Goal: Transaction & Acquisition: Purchase product/service

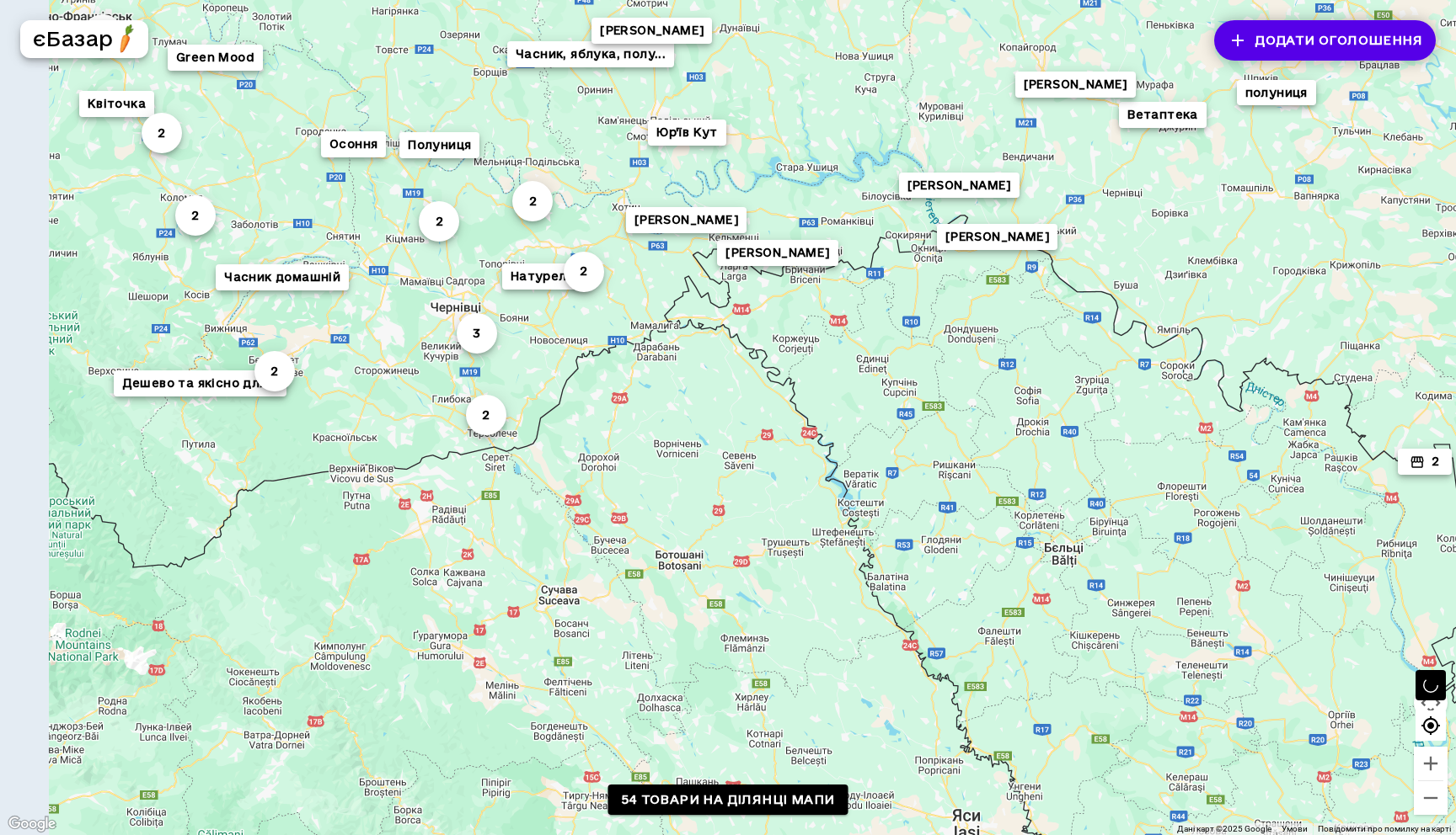
drag, startPoint x: 517, startPoint y: 381, endPoint x: 602, endPoint y: 389, distance: 85.4
click at [602, 389] on div "Часник, яблука, полу... Green Mood 2 4 3 [PERSON_NAME] 2 Натурелло 2 Осоння [PE…" at bounding box center [728, 418] width 1456 height 835
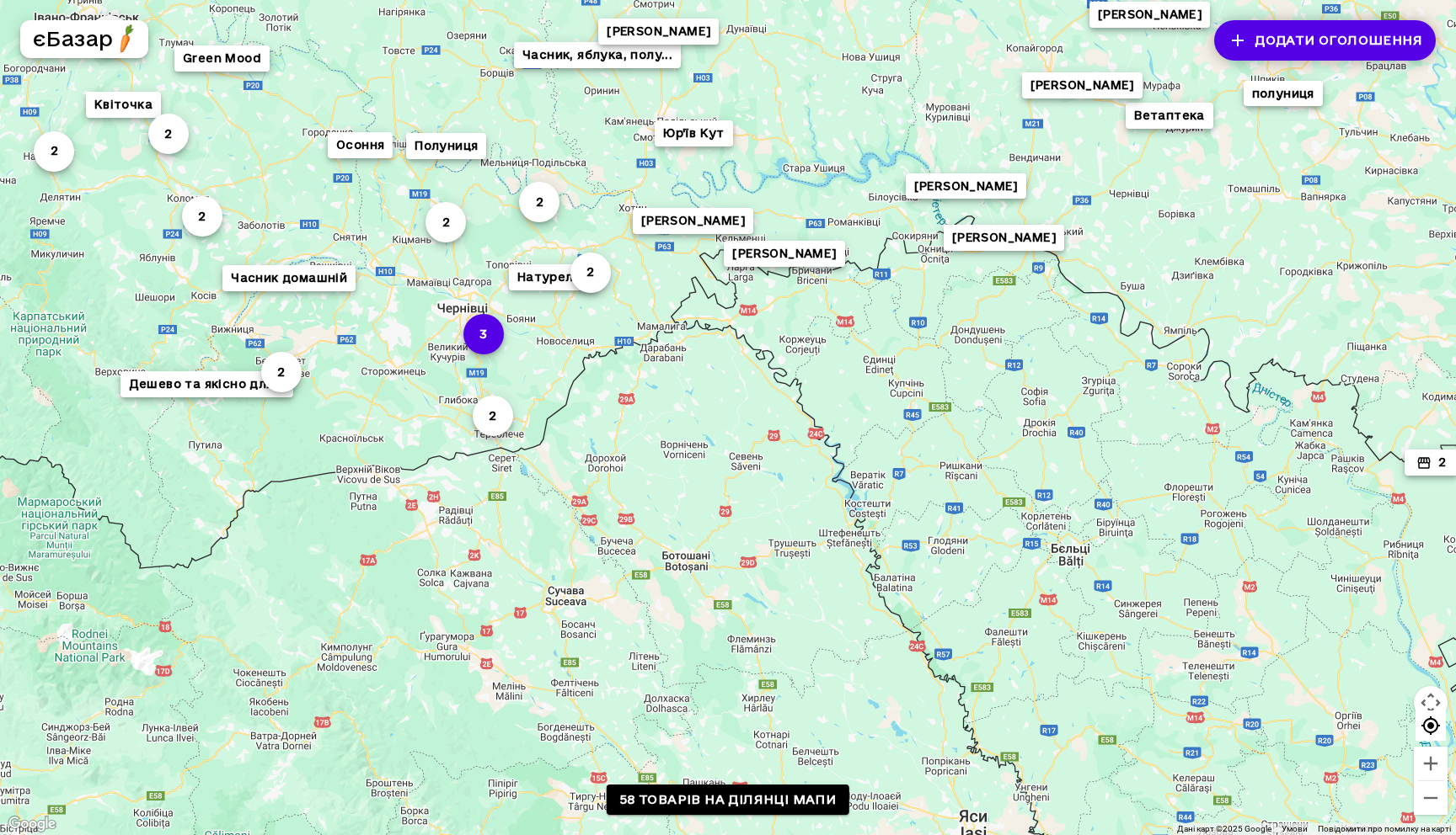
click at [488, 337] on button "3" at bounding box center [483, 334] width 41 height 41
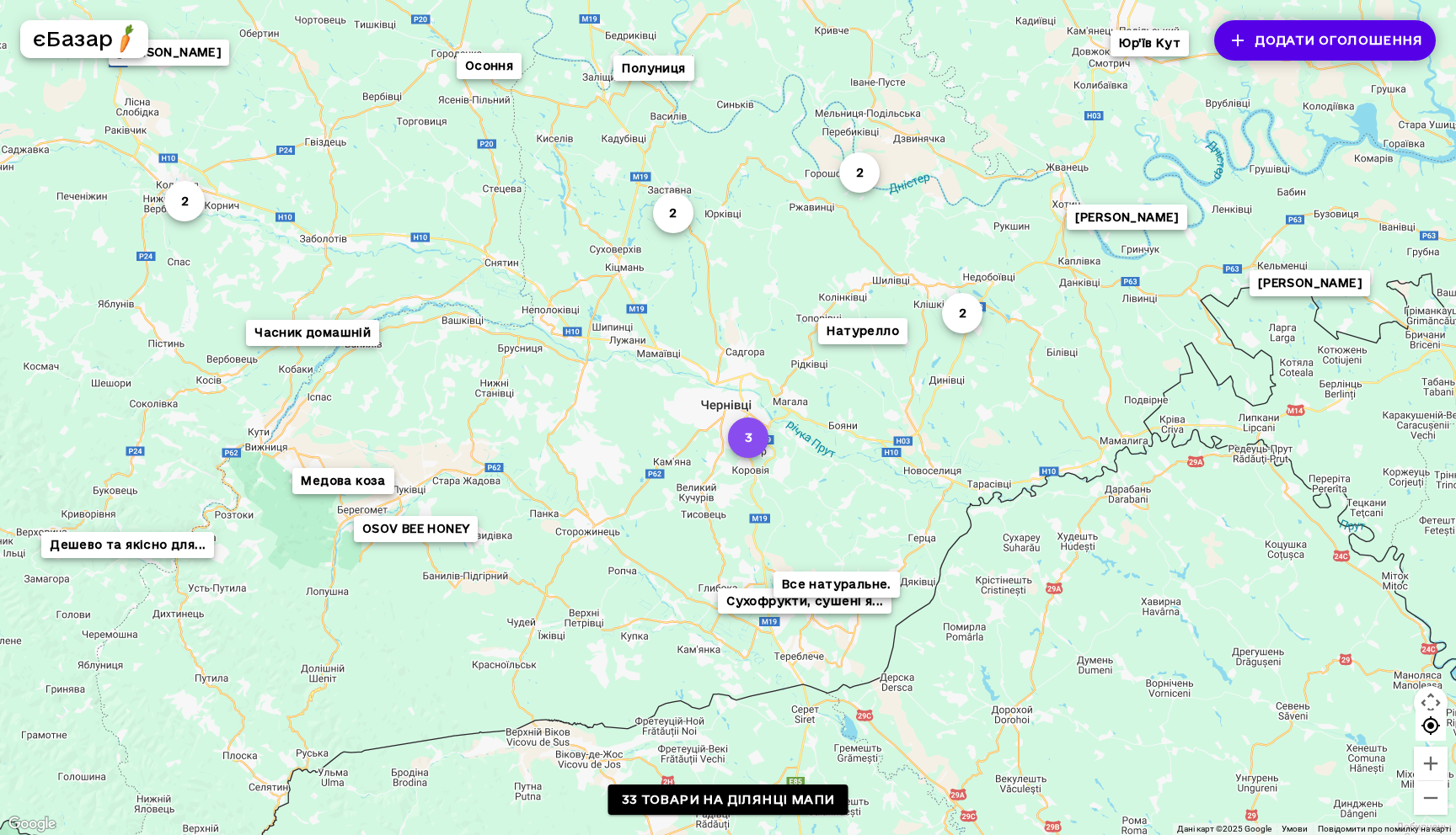
click at [746, 444] on button "3" at bounding box center [748, 438] width 41 height 41
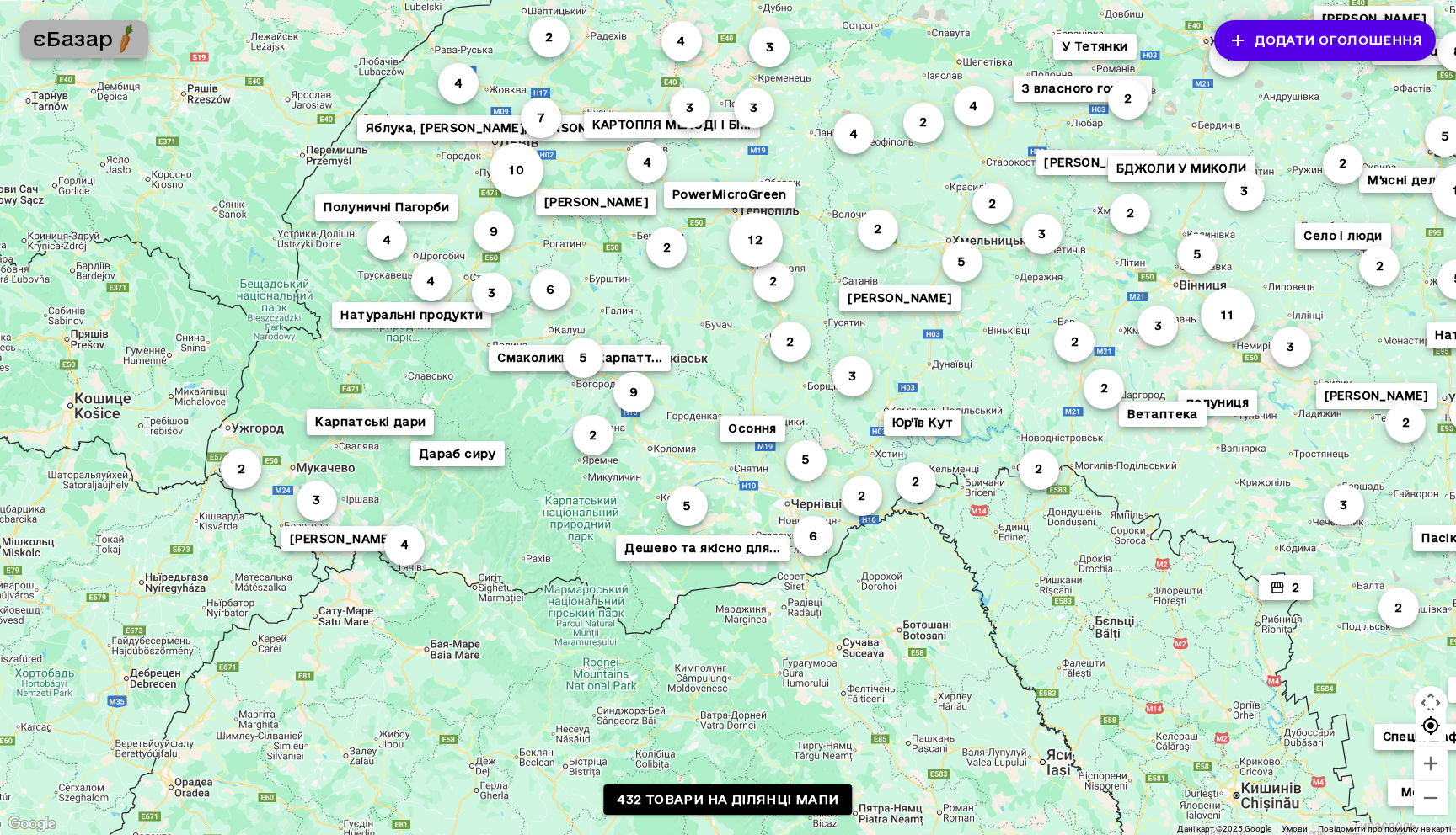
click at [115, 49] on div "button" at bounding box center [125, 39] width 23 height 29
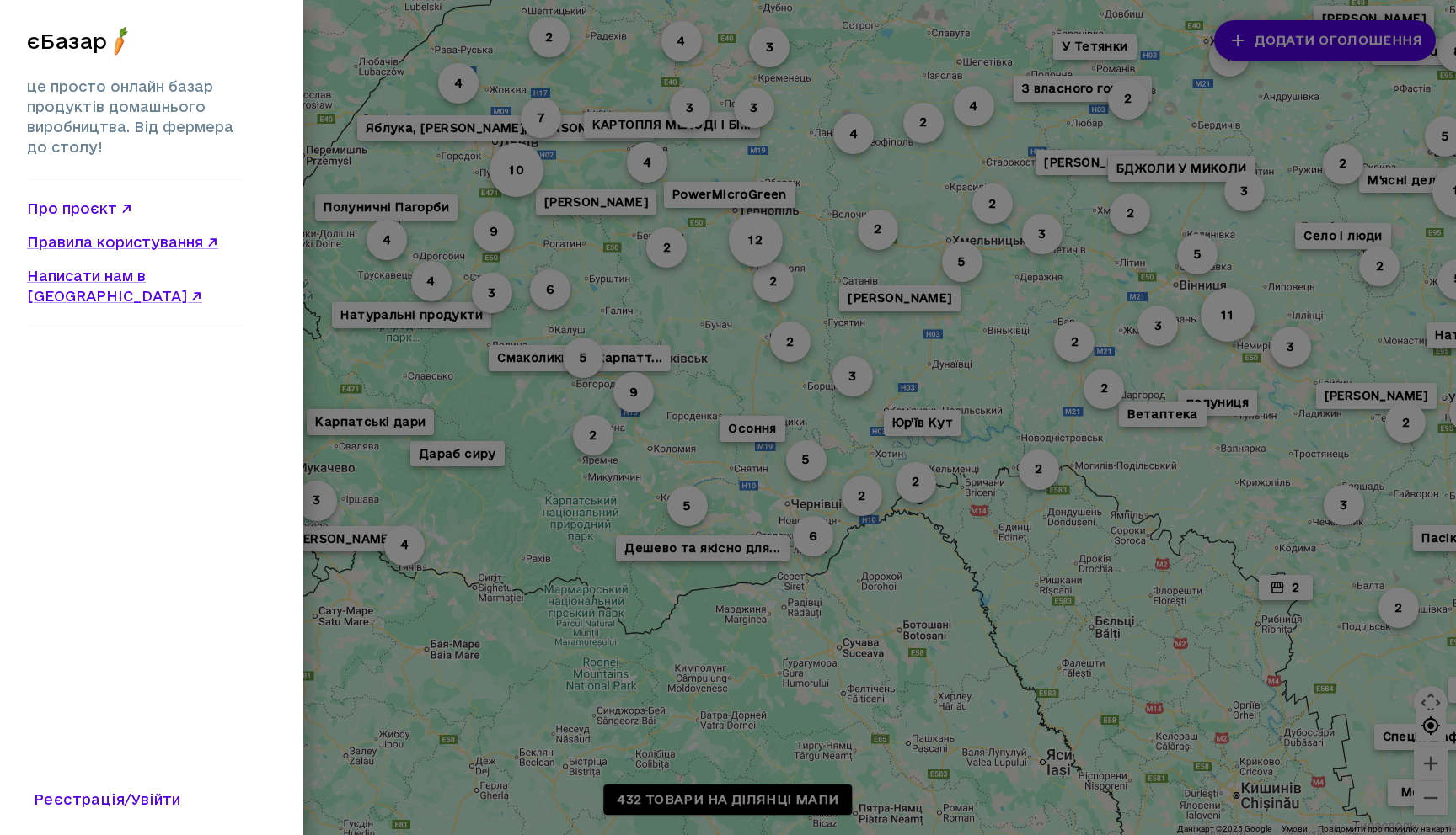
click at [400, 203] on div at bounding box center [728, 418] width 1456 height 835
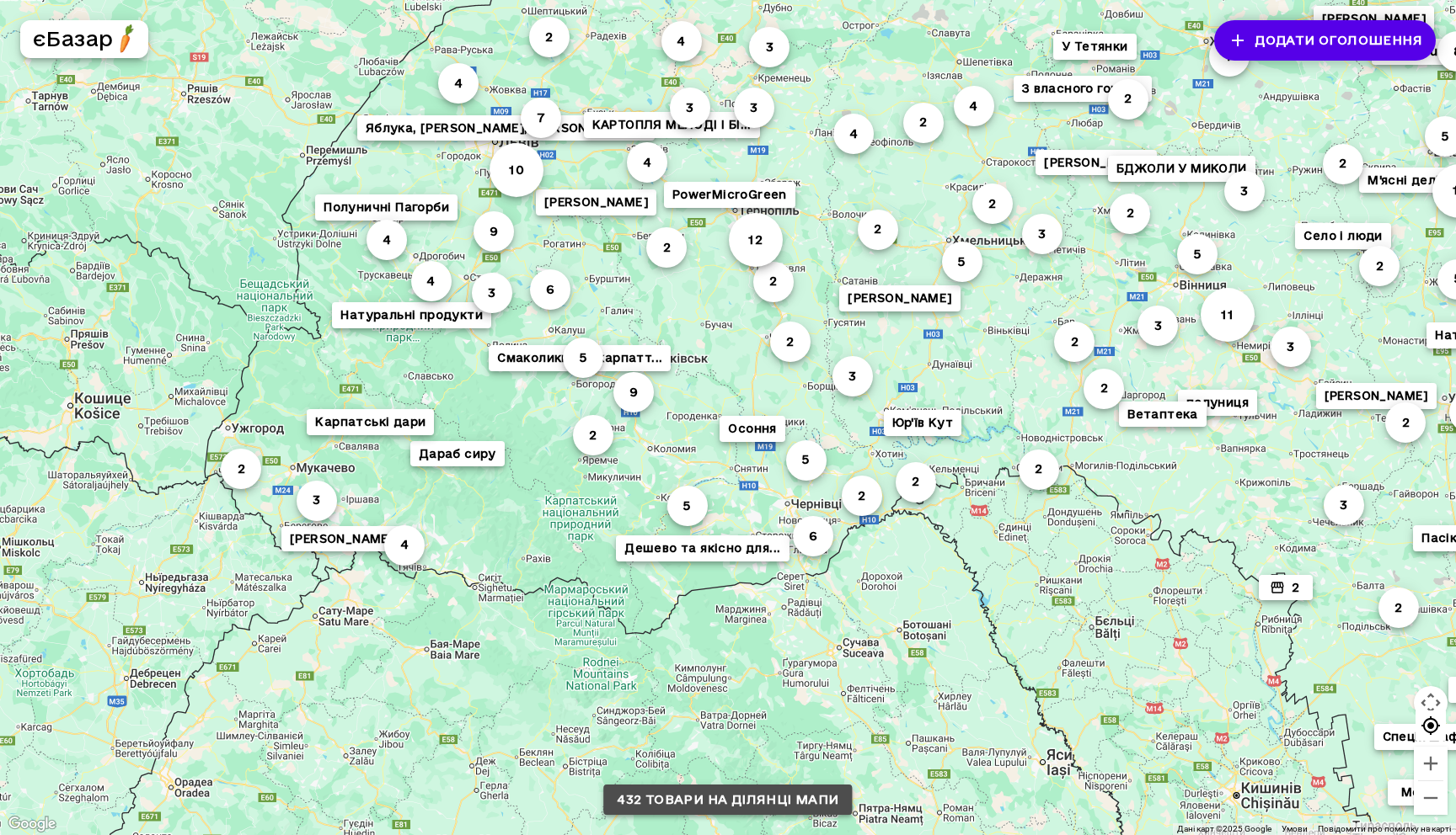
click at [801, 803] on link "432 товари на ділянці мапи" at bounding box center [727, 800] width 248 height 31
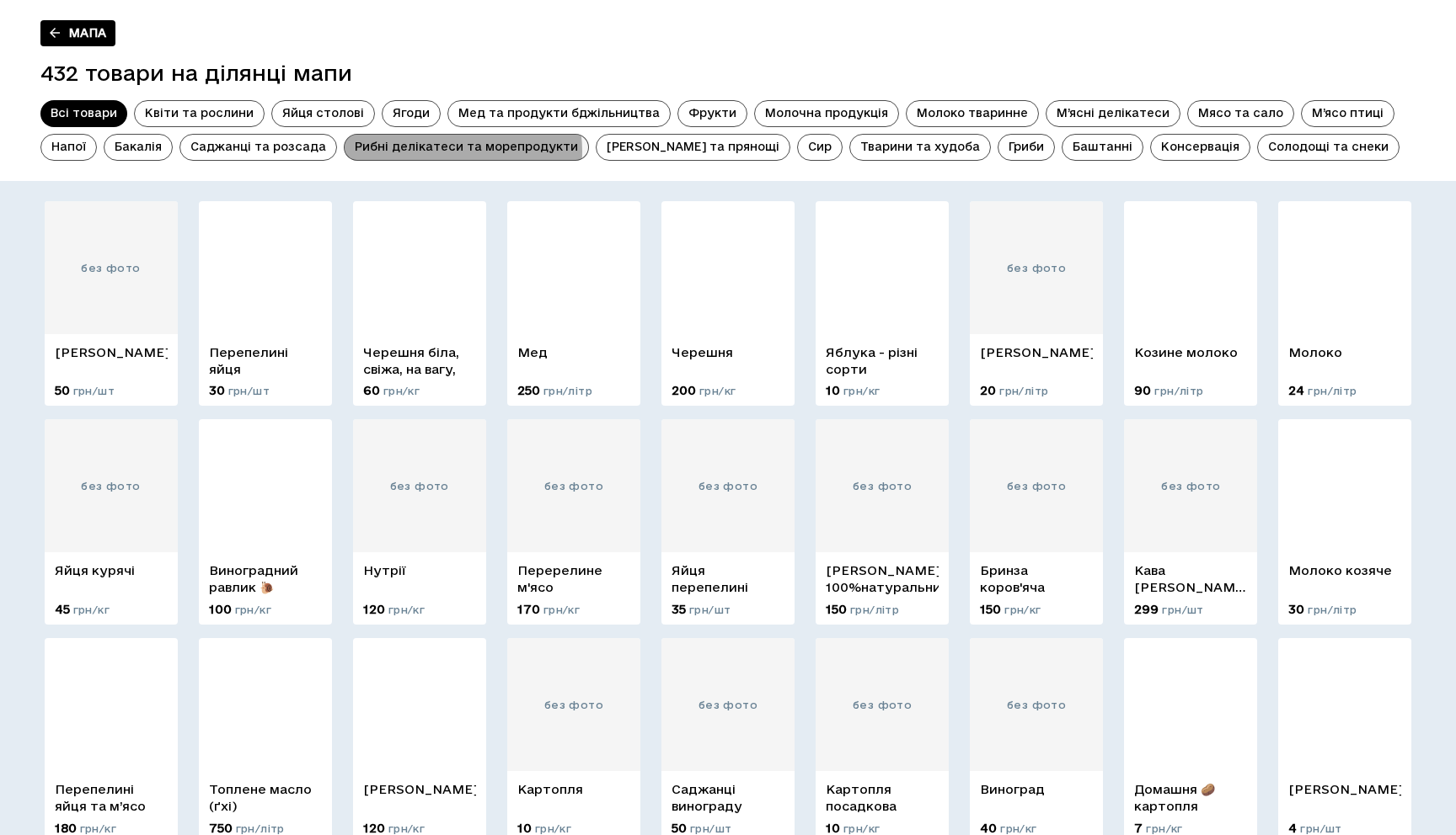
click at [449, 152] on span "Рибні делікатеси та морепродукти" at bounding box center [466, 147] width 244 height 16
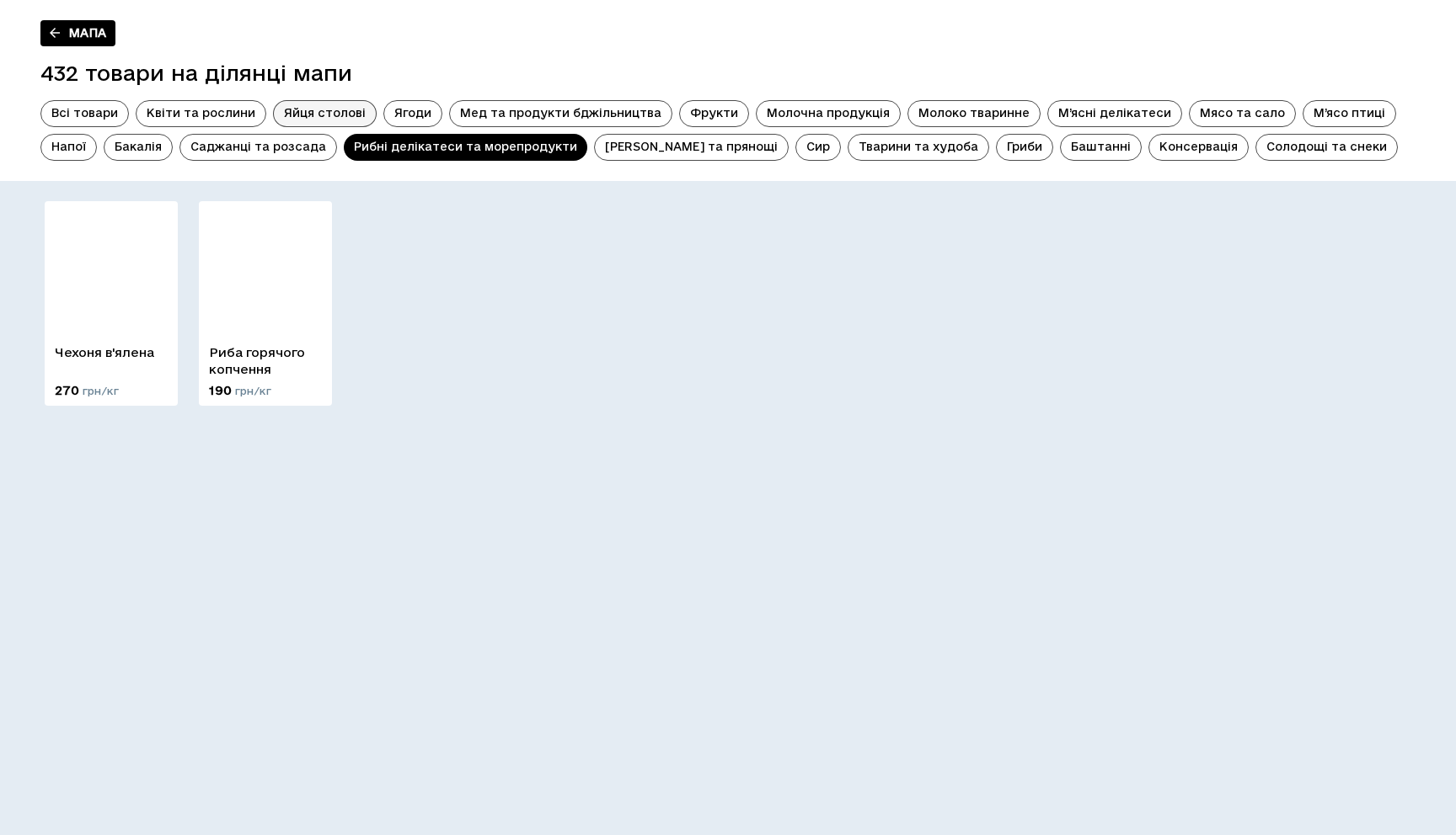
click at [324, 110] on span "Яйця столові" at bounding box center [324, 113] width 102 height 16
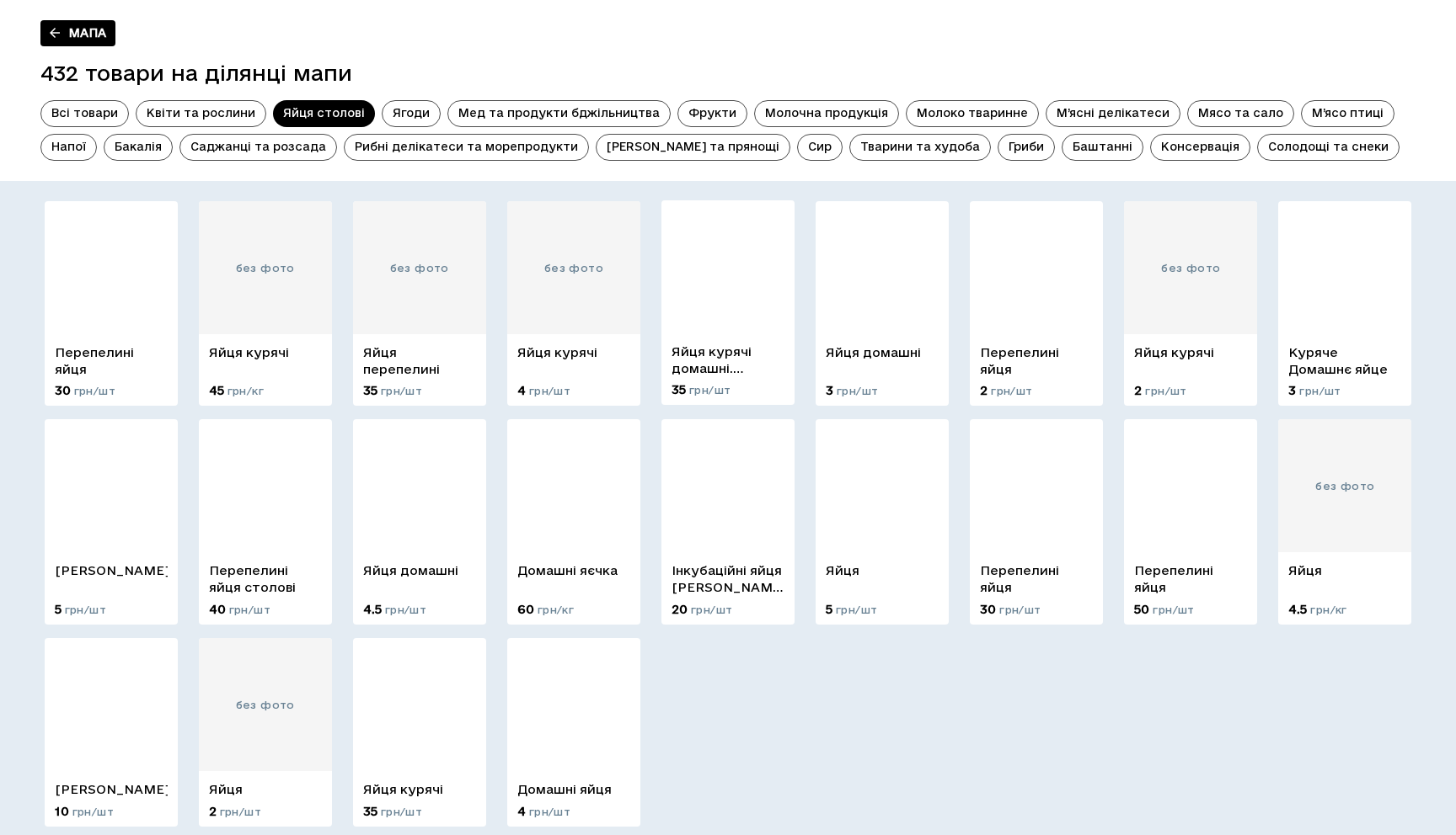
click at [696, 282] on img at bounding box center [728, 267] width 133 height 133
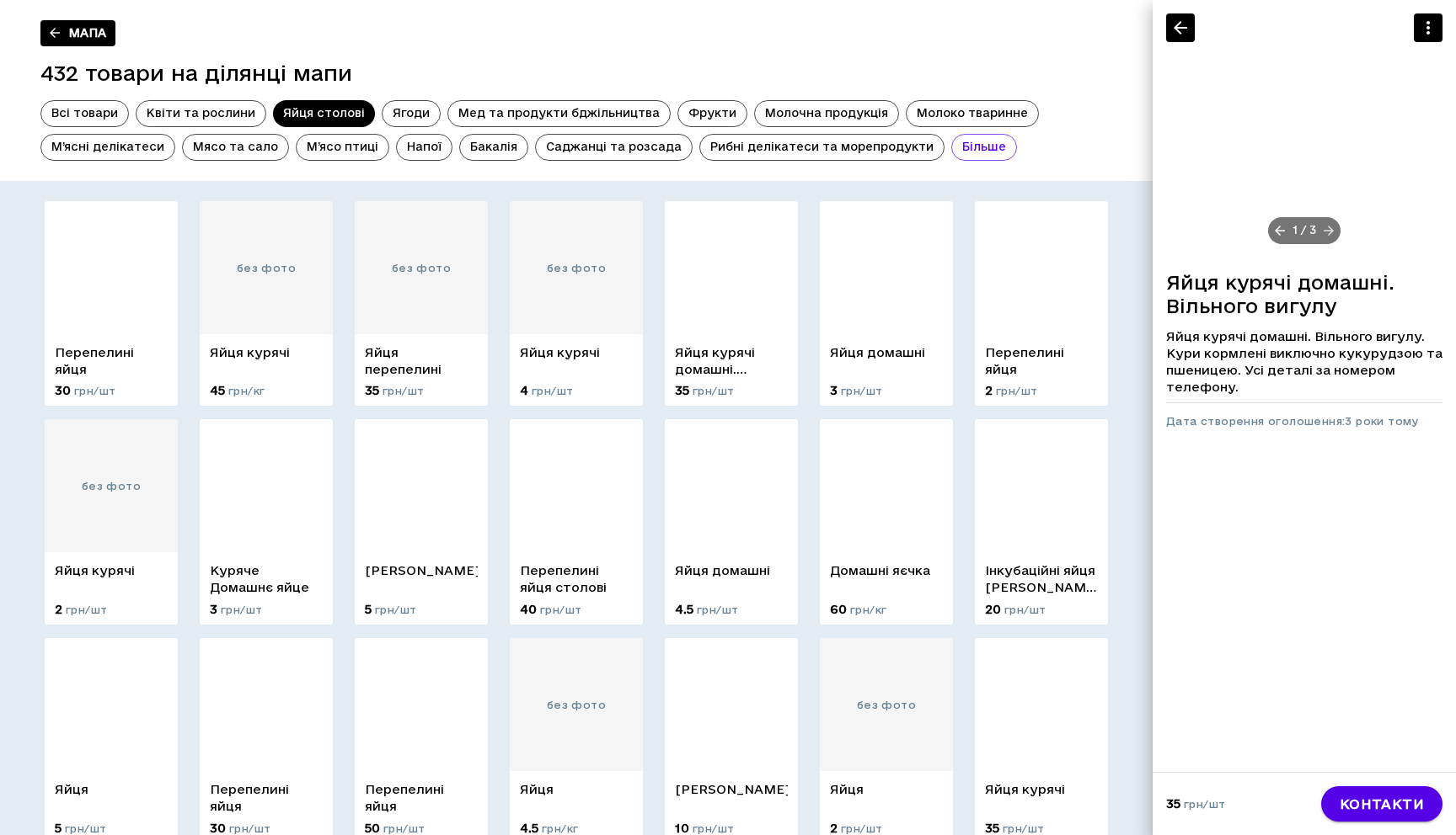
click at [1327, 230] on icon at bounding box center [1328, 231] width 10 height 10
click at [1327, 230] on icon at bounding box center [1330, 231] width 10 height 10
click at [154, 141] on span "М’ясні делікатеси" at bounding box center [108, 147] width 133 height 16
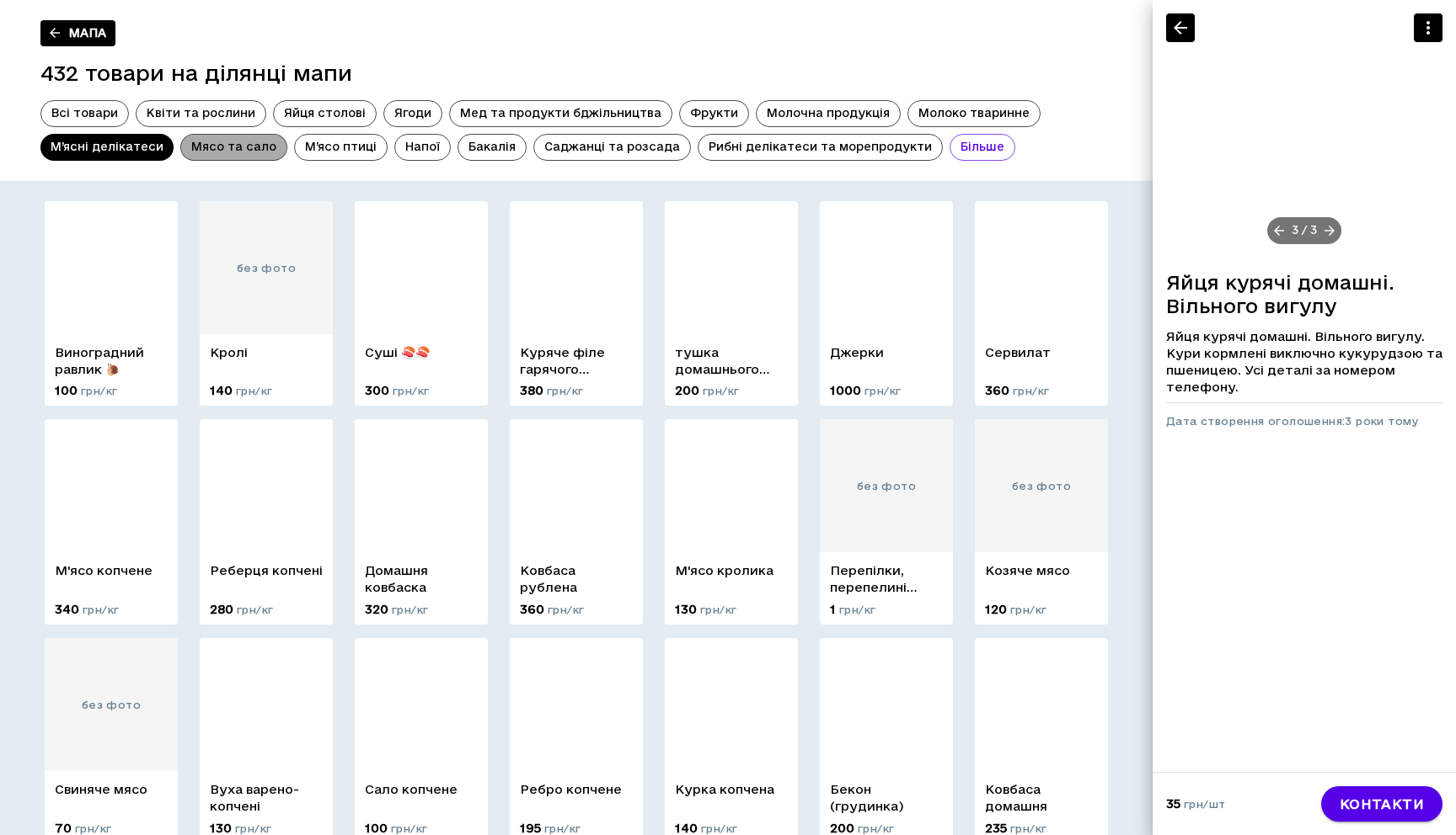
click at [217, 143] on span "Мясо та сало" at bounding box center [233, 147] width 105 height 16
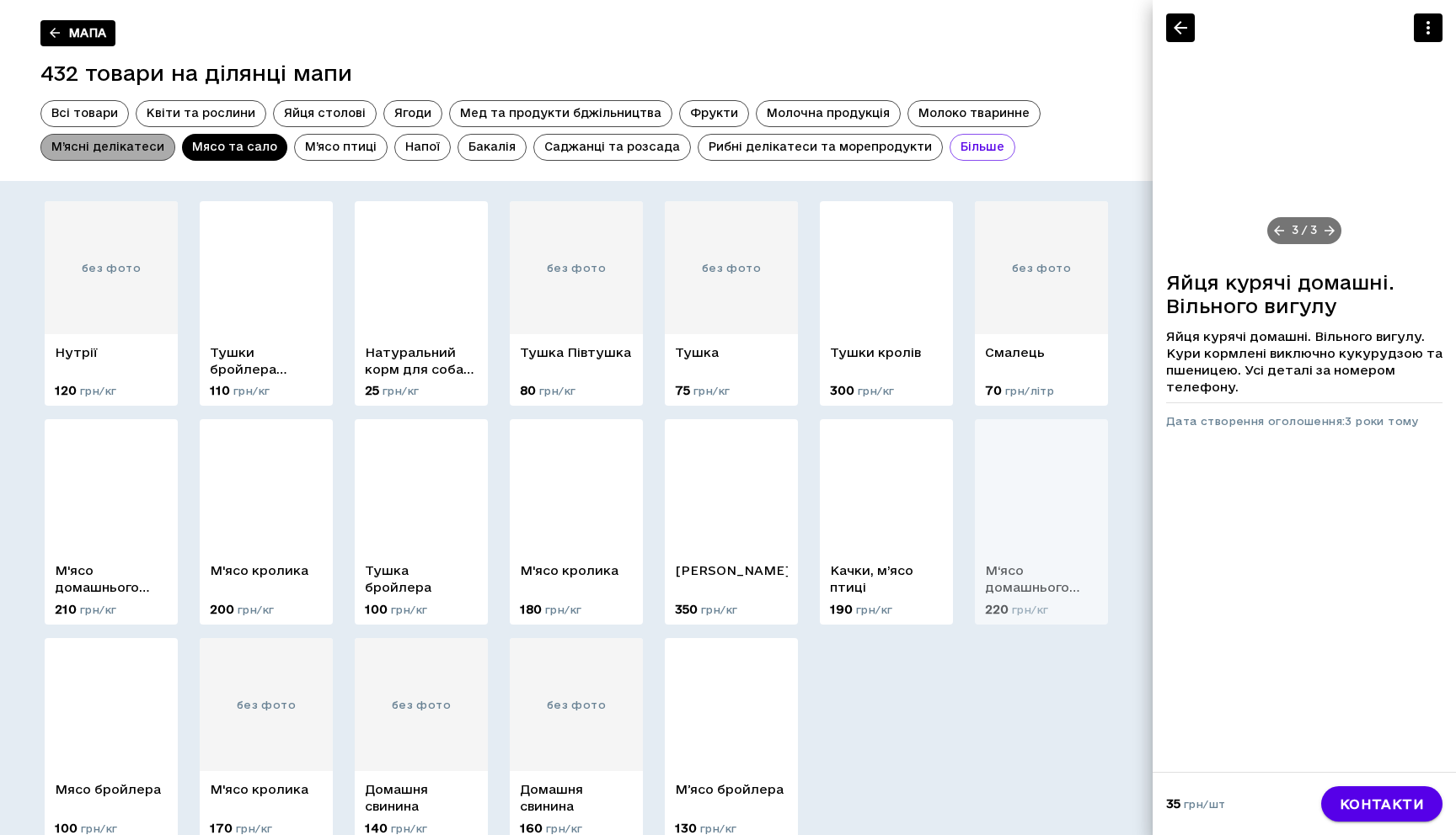
click at [146, 148] on span "М’ясні делікатеси" at bounding box center [108, 147] width 133 height 16
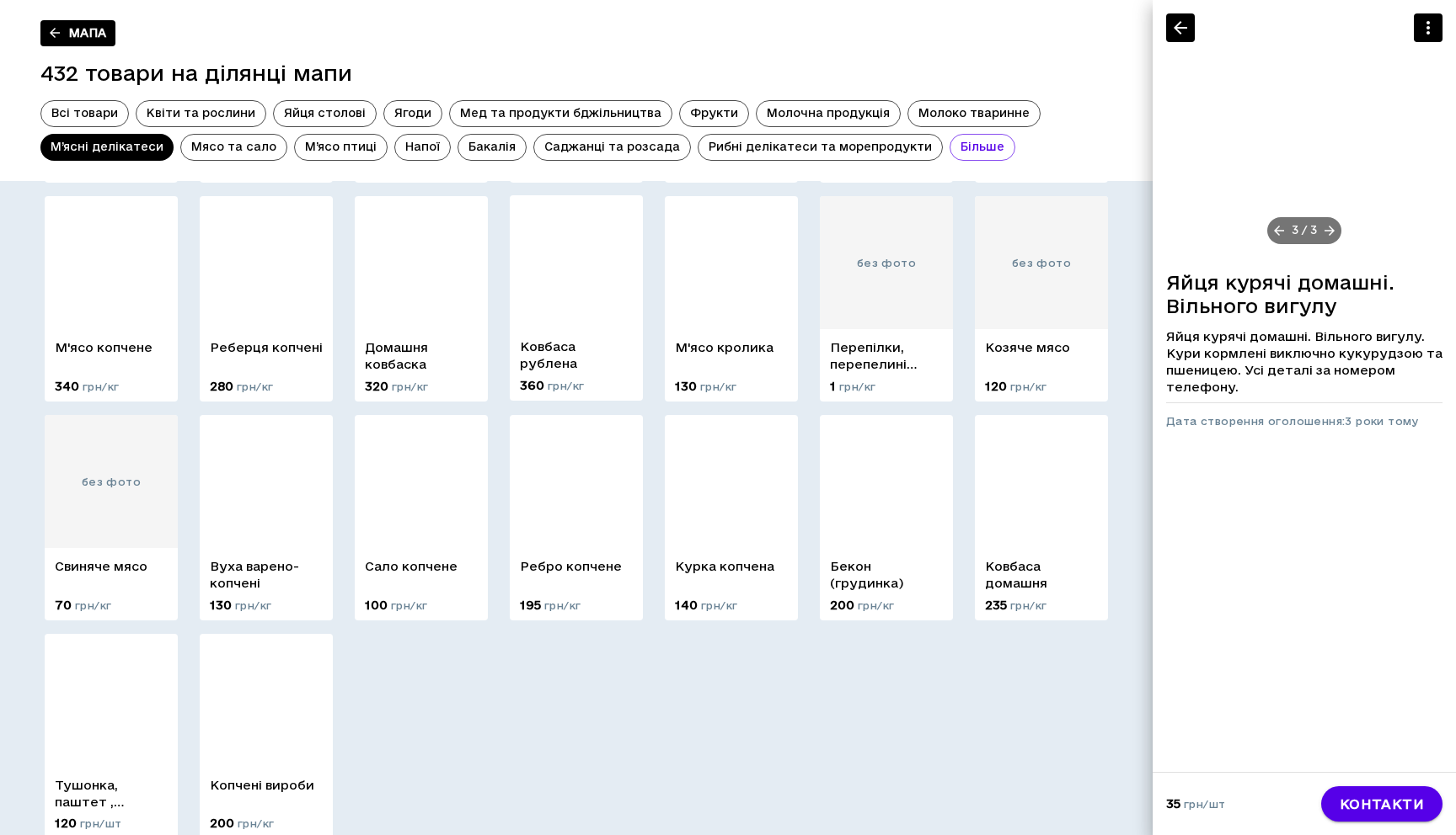
scroll to position [246, 0]
